Goal: Information Seeking & Learning: Check status

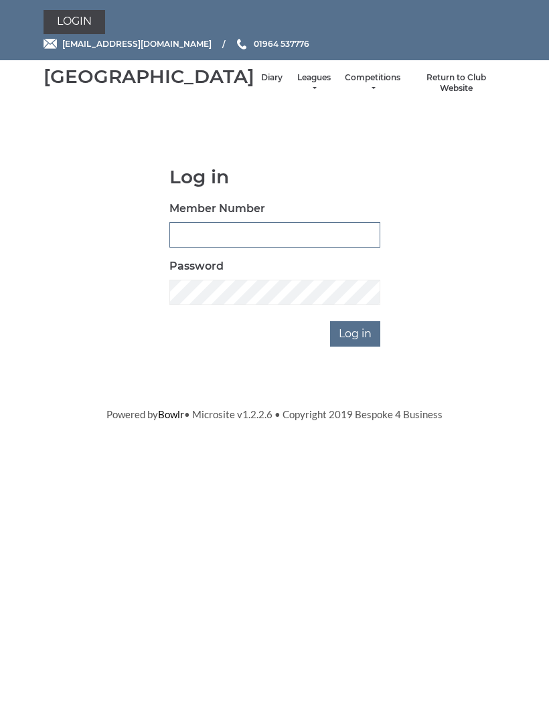
type input "0091"
click at [356, 347] on input "Log in" at bounding box center [355, 333] width 50 height 25
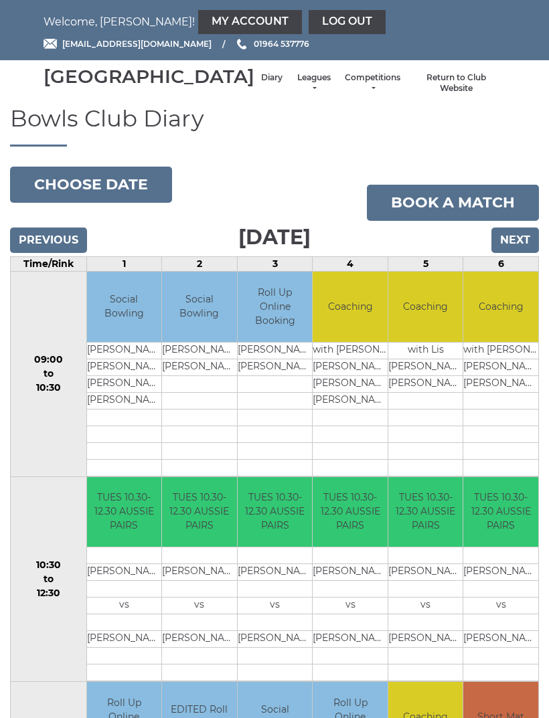
click at [513, 253] on input "Next" at bounding box center [515, 240] width 48 height 25
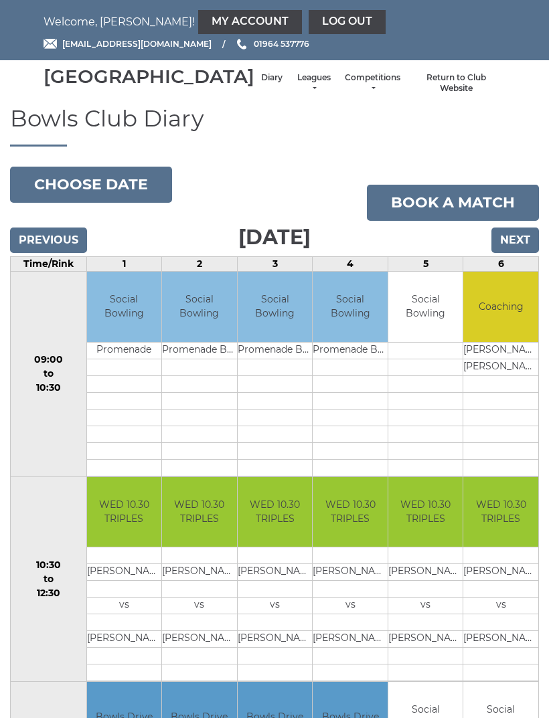
click at [134, 195] on button "Choose date" at bounding box center [91, 185] width 162 height 36
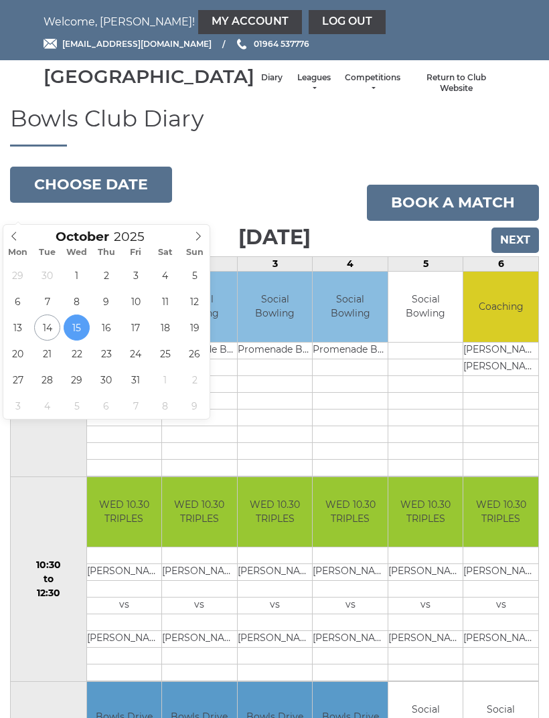
type input "[DATE]"
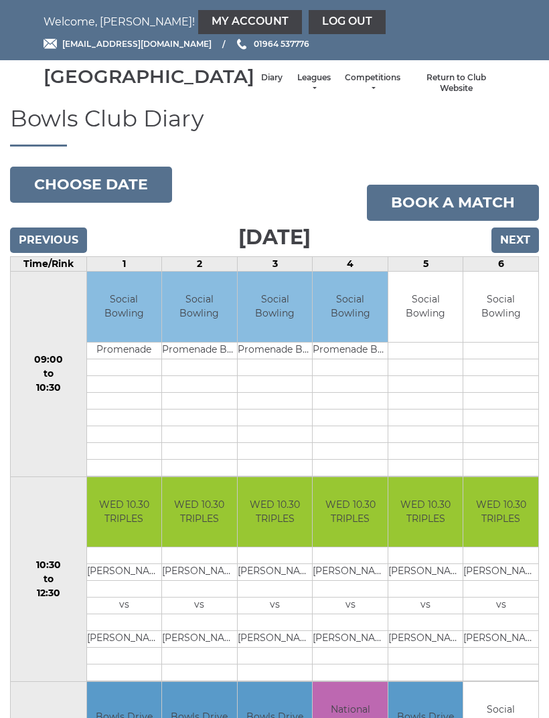
click at [122, 203] on button "Choose date" at bounding box center [91, 185] width 162 height 36
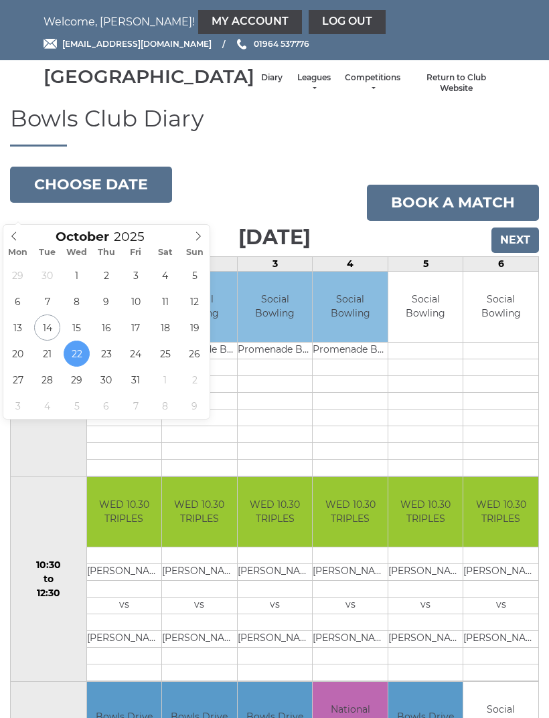
type input "2025-10-29"
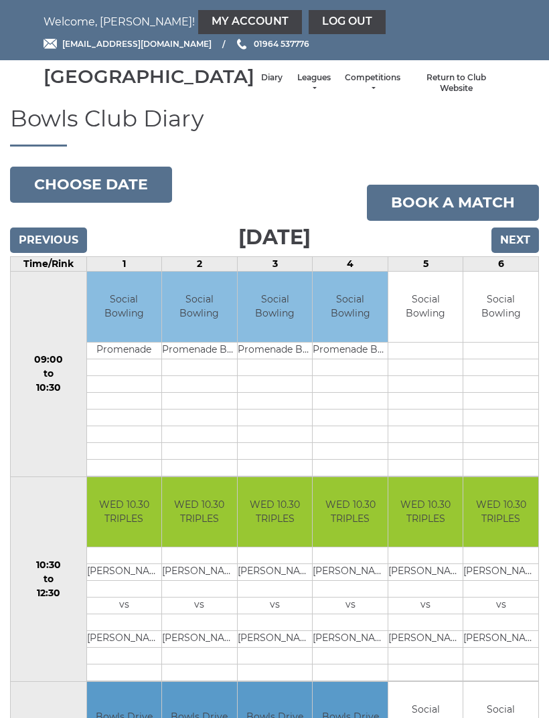
click at [129, 200] on button "Choose date" at bounding box center [91, 185] width 162 height 36
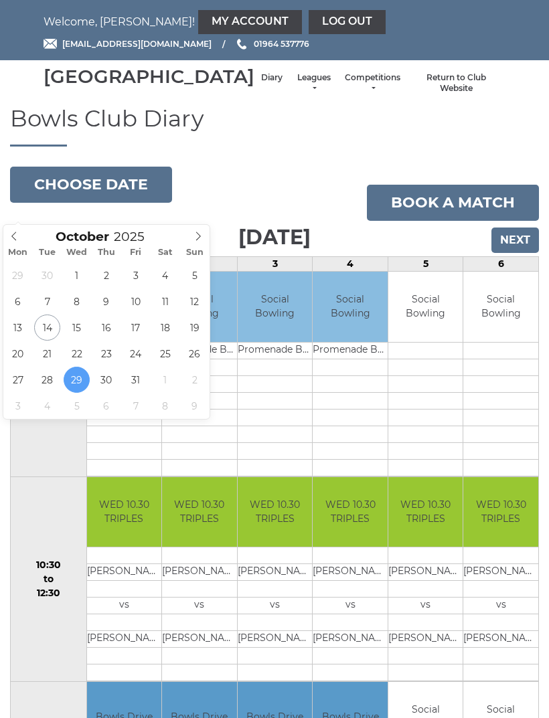
click at [199, 229] on span at bounding box center [198, 234] width 22 height 19
type input "2025-11-05"
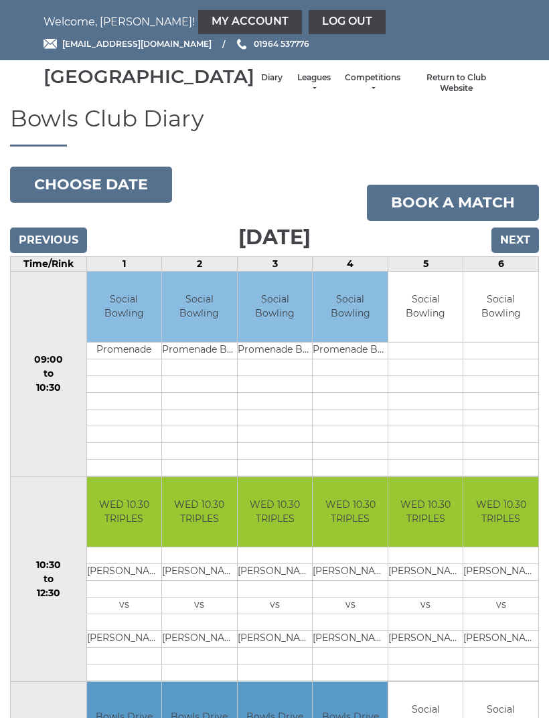
click at [137, 201] on button "Choose date" at bounding box center [91, 185] width 162 height 36
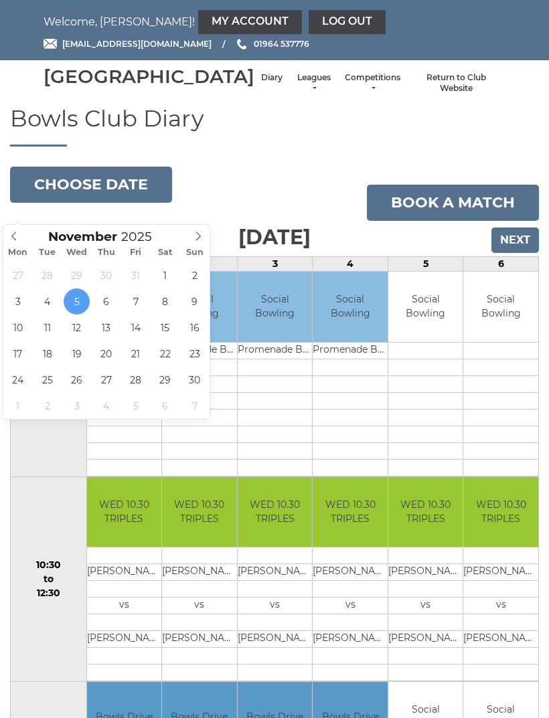
type input "[DATE]"
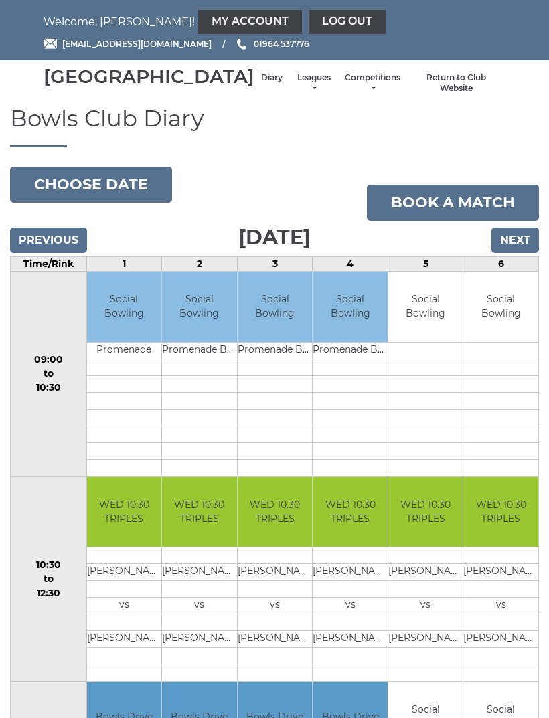
click at [129, 195] on button "Choose date" at bounding box center [91, 185] width 162 height 36
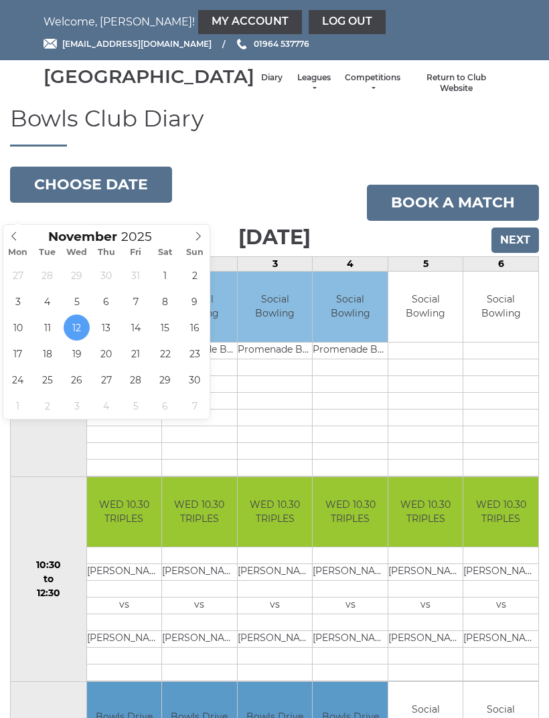
type input "2025-11-19"
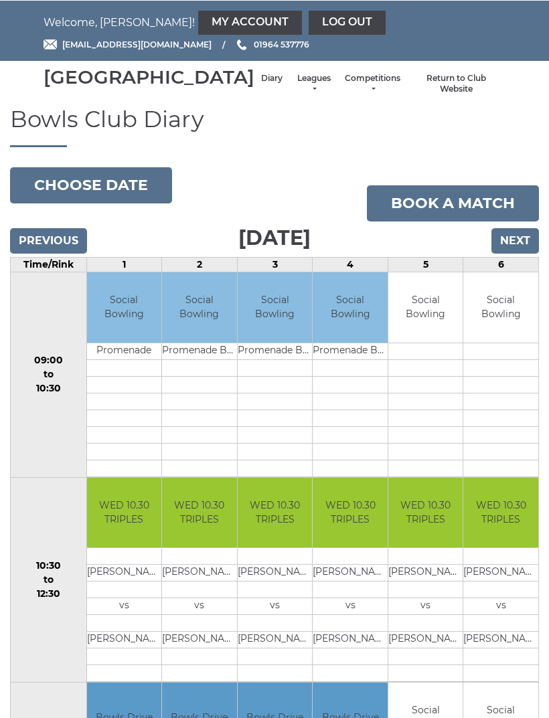
click at [143, 194] on button "Choose date" at bounding box center [91, 185] width 162 height 36
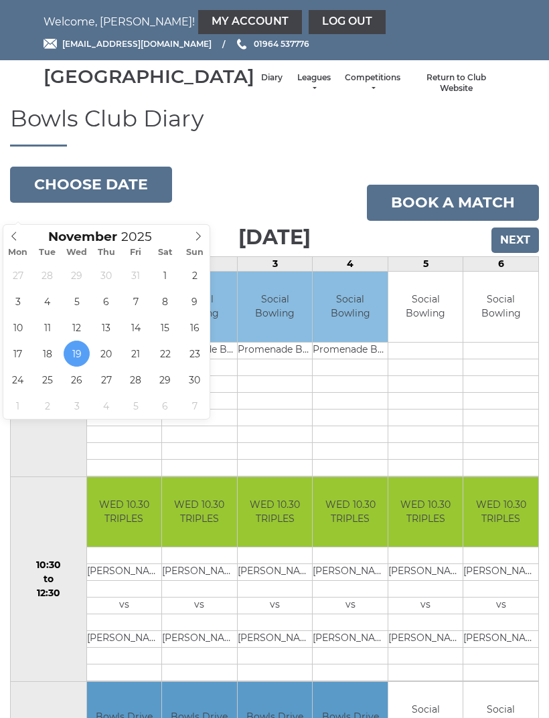
type input "2025-11-26"
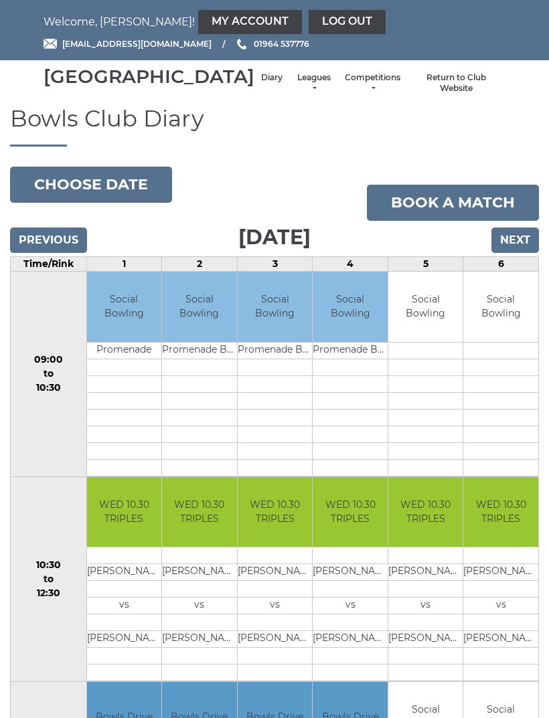
click at [289, 87] on li "Leagues Club leagues - Winter 2025-6 Club leagues - Summer 2025 Club leagues - …" at bounding box center [313, 83] width 49 height 35
click at [296, 88] on link "Leagues" at bounding box center [313, 83] width 35 height 22
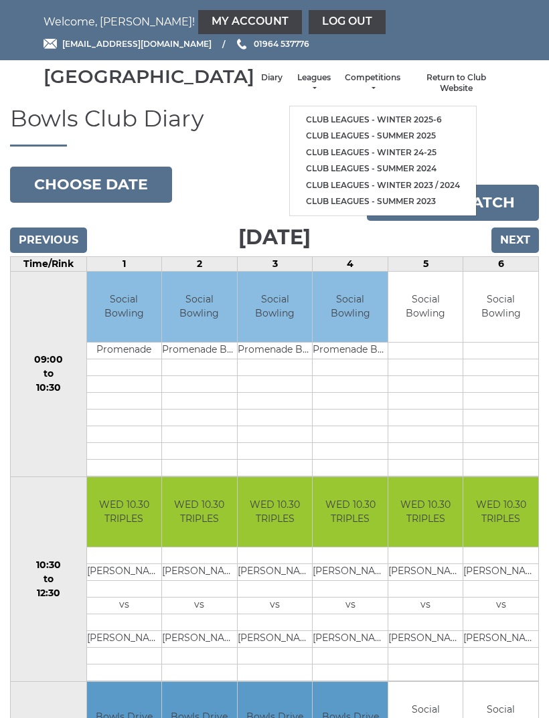
click at [358, 122] on link "Club leagues - Winter 2025-6" at bounding box center [383, 120] width 186 height 17
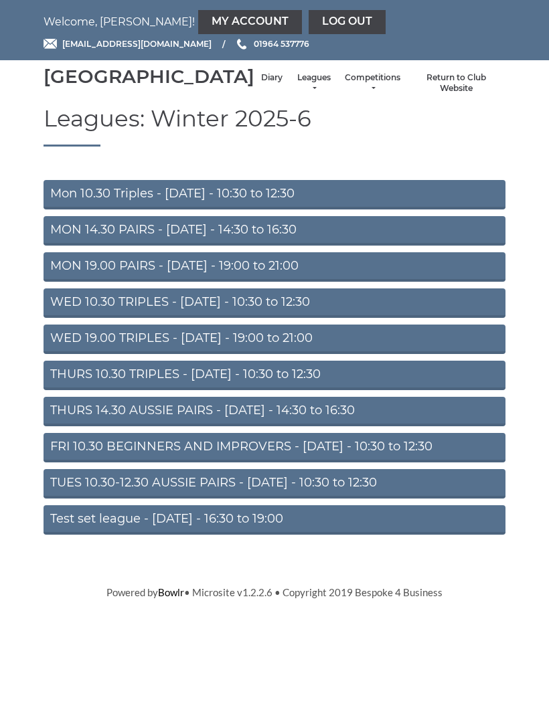
click at [295, 344] on link "WED 19.00 TRIPLES - [DATE] - 19:00 to 21:00" at bounding box center [275, 339] width 462 height 29
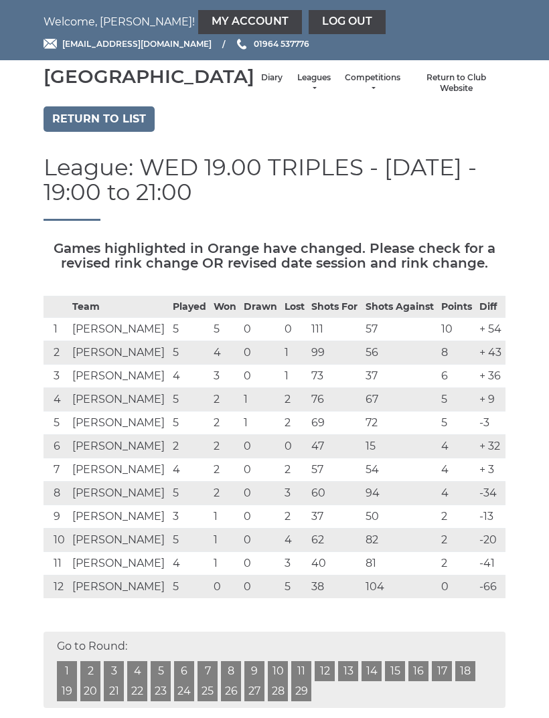
click at [309, 24] on link "Log out" at bounding box center [347, 22] width 77 height 24
